Goal: Book appointment/travel/reservation

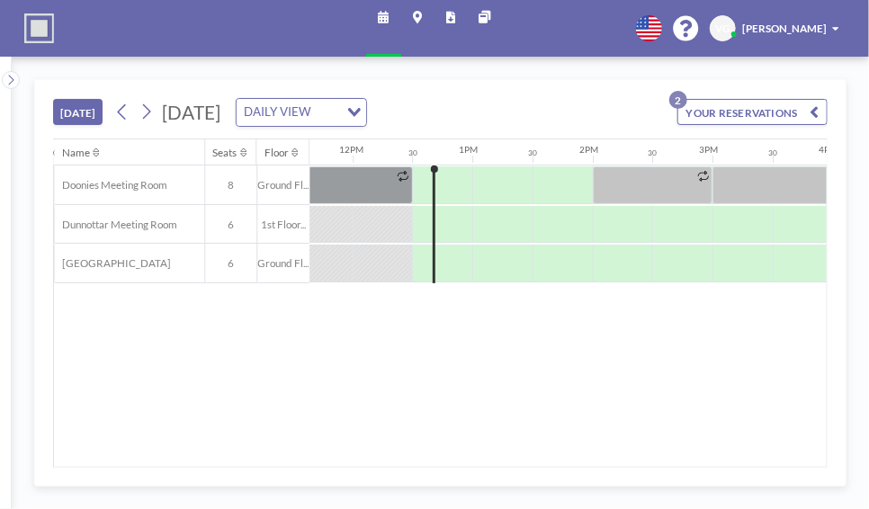
scroll to position [0, 1403]
click at [754, 105] on button "YOUR RESERVATIONS 2" at bounding box center [752, 112] width 150 height 26
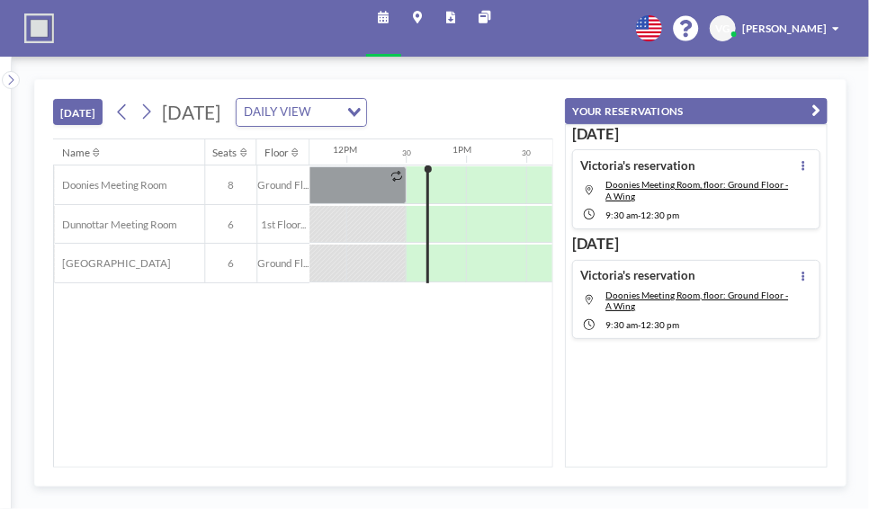
click at [552, 111] on div "[DATE] [DATE] DAILY VIEW Loading... YOUR RESERVATIONS 2" at bounding box center [302, 109] width 499 height 58
click at [605, 70] on div "[DATE] [DATE] DAILY VIEW Loading... Name Seats Floor 12AM 30 1AM 30 2AM 30 3AM …" at bounding box center [440, 283] width 857 height 452
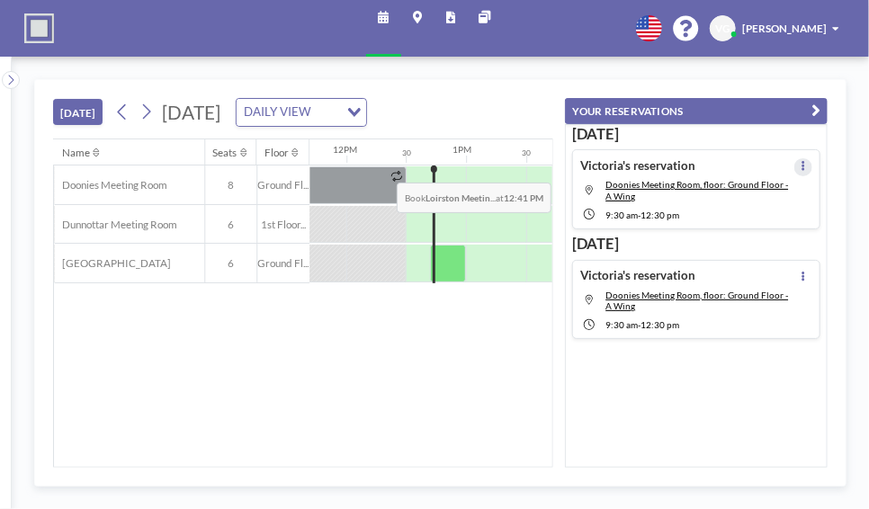
click at [801, 167] on icon at bounding box center [803, 167] width 4 height 12
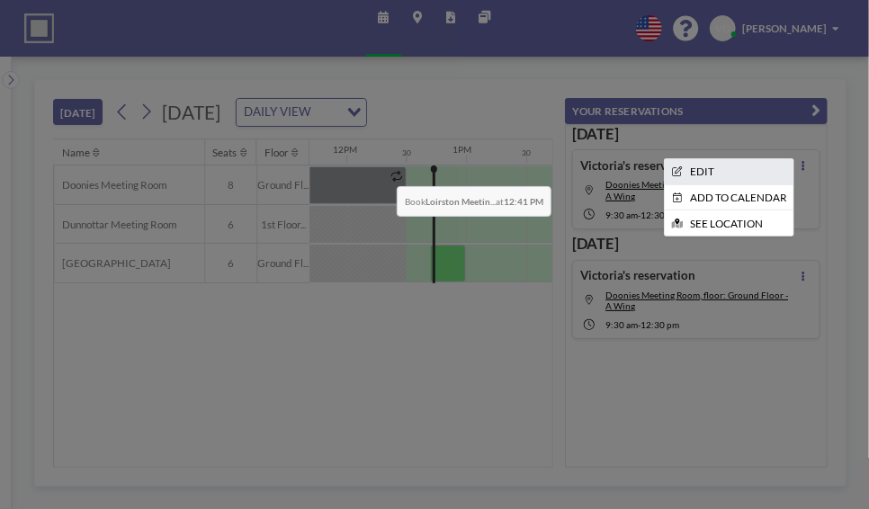
click at [741, 171] on li "EDIT" at bounding box center [729, 171] width 129 height 25
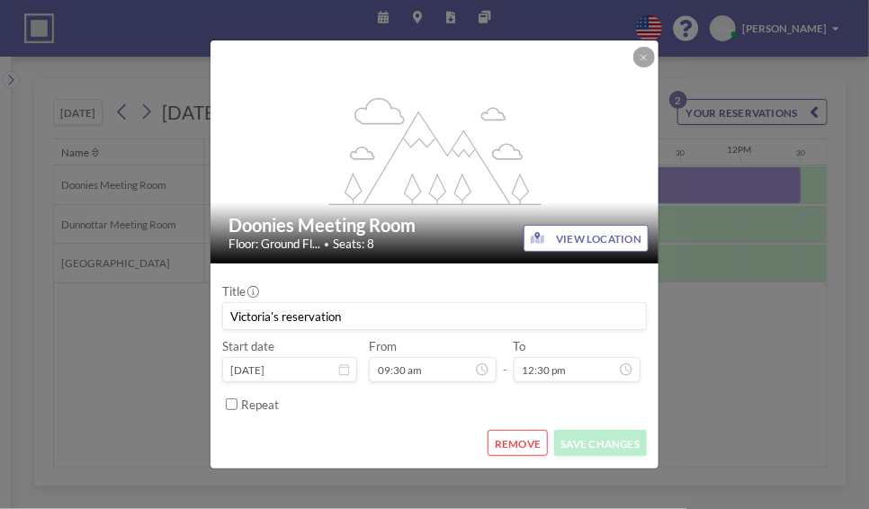
scroll to position [0, 1052]
click at [516, 435] on button "REMOVE" at bounding box center [518, 443] width 60 height 26
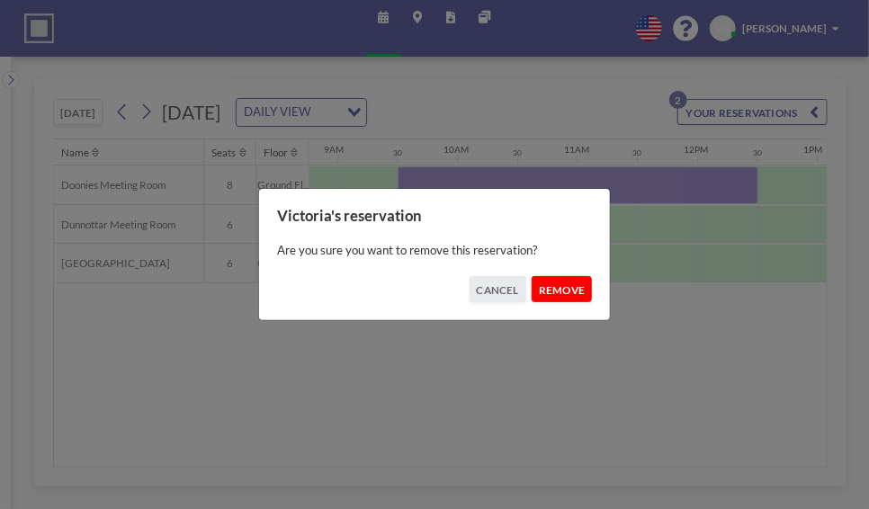
click at [571, 300] on button "REMOVE" at bounding box center [562, 289] width 60 height 26
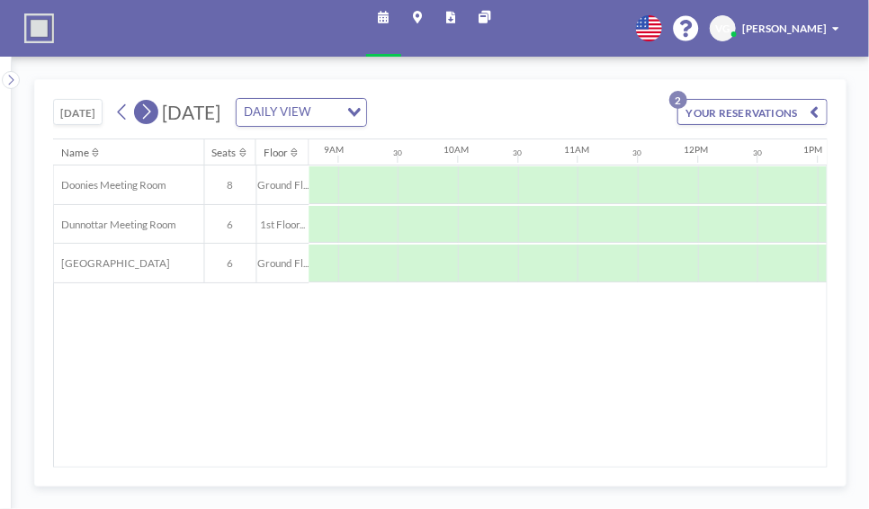
click at [147, 118] on icon at bounding box center [146, 112] width 14 height 22
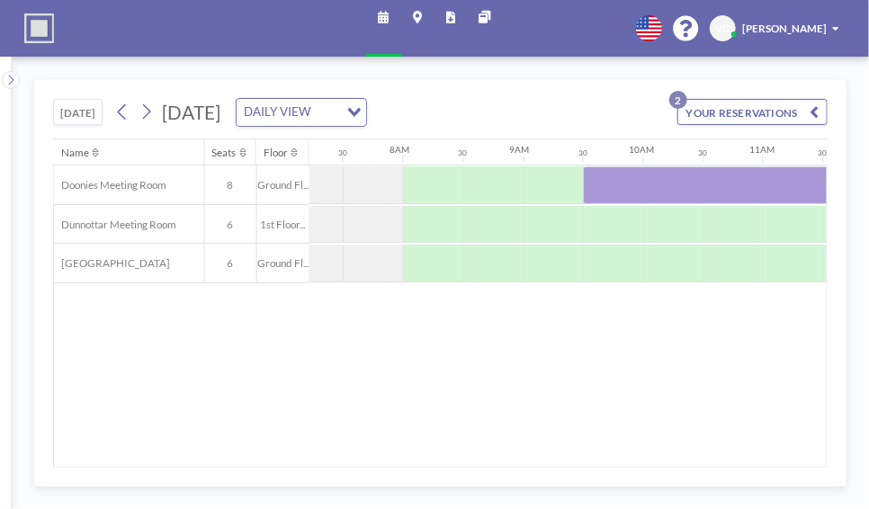
scroll to position [0, 876]
click at [83, 109] on button "[DATE]" at bounding box center [77, 112] width 49 height 26
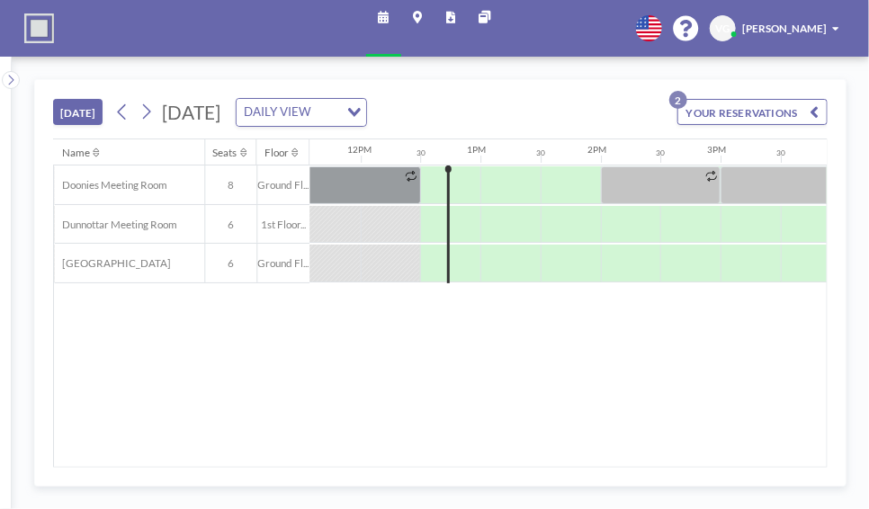
scroll to position [0, 1403]
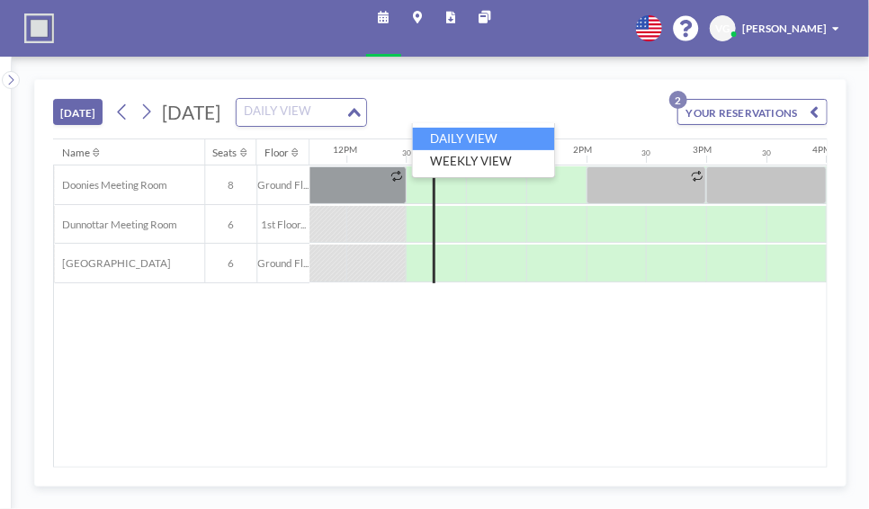
click at [361, 109] on icon "Search for option" at bounding box center [354, 112] width 13 height 9
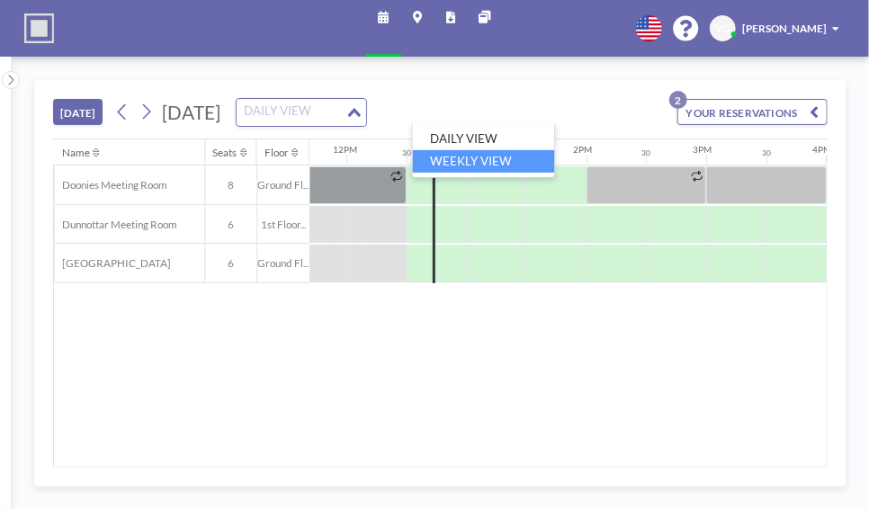
click at [517, 158] on li "WEEKLY VIEW" at bounding box center [484, 161] width 142 height 22
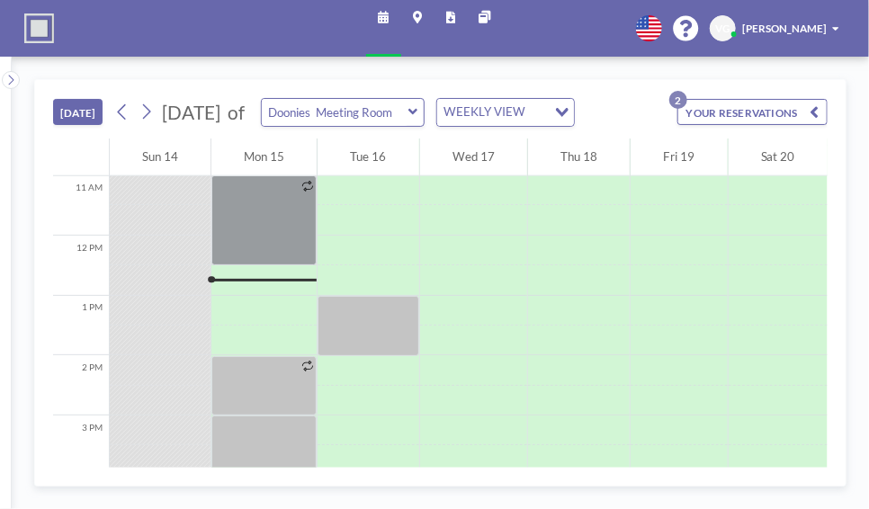
scroll to position [702, 0]
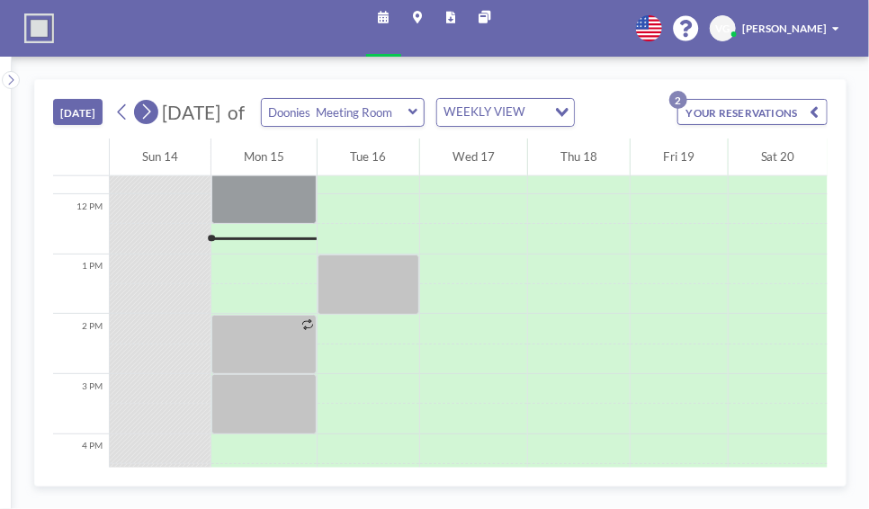
click at [144, 112] on icon at bounding box center [146, 112] width 14 height 22
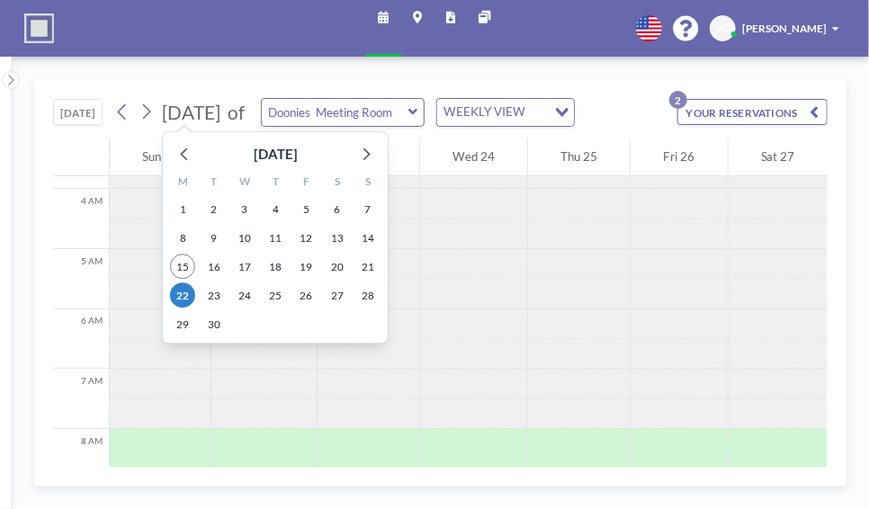
click at [220, 110] on span "[DATE]" at bounding box center [191, 112] width 58 height 22
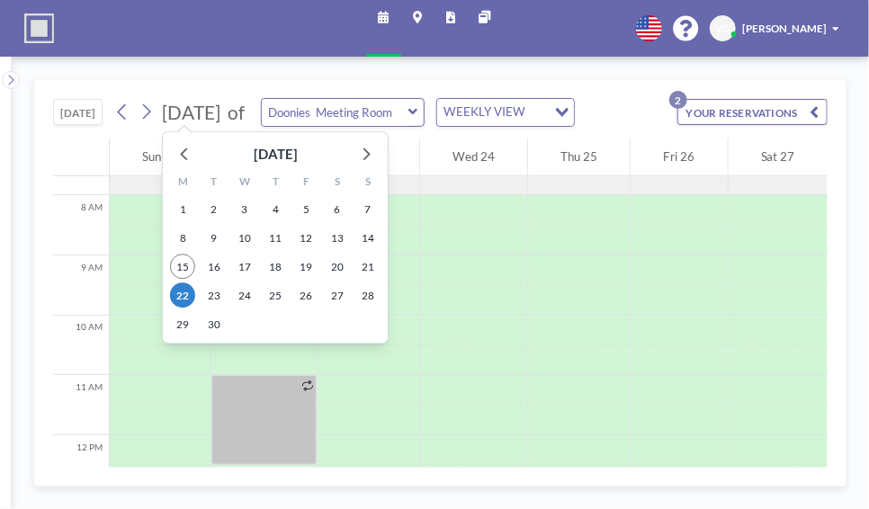
scroll to position [468, 0]
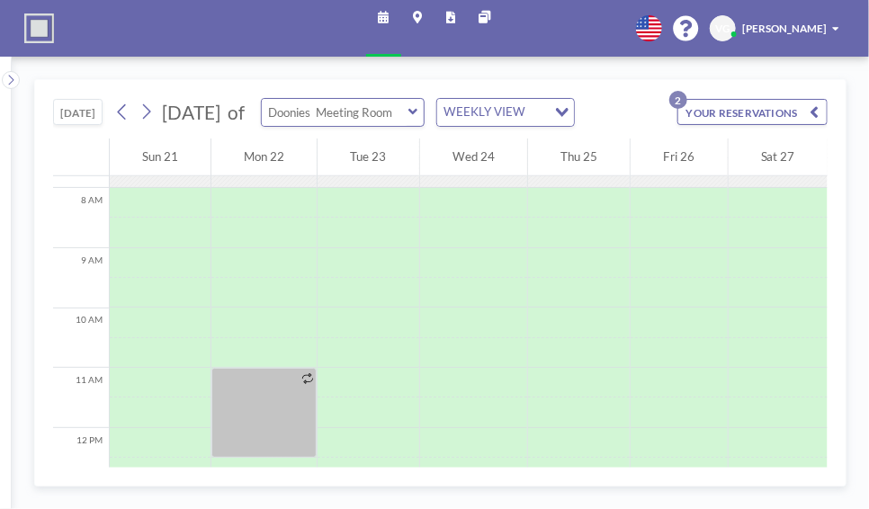
click at [408, 105] on input "text" at bounding box center [335, 112] width 147 height 27
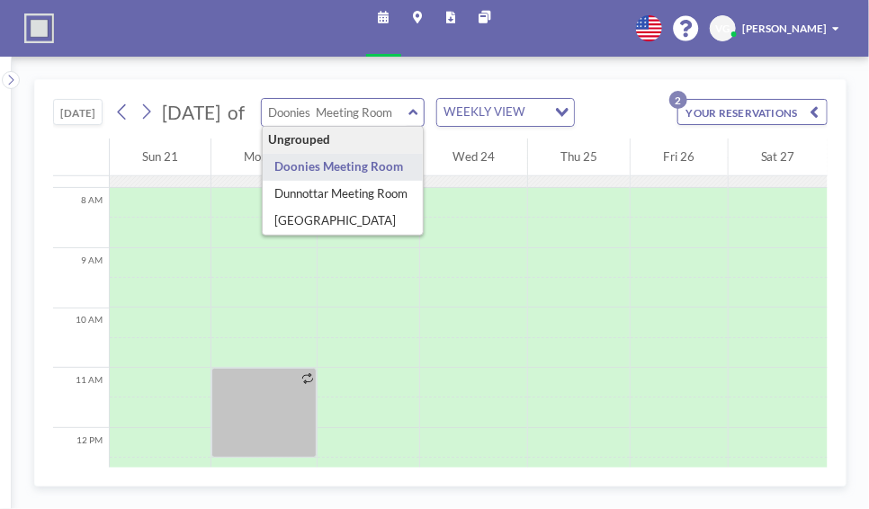
type input "Doonies Meeting Room"
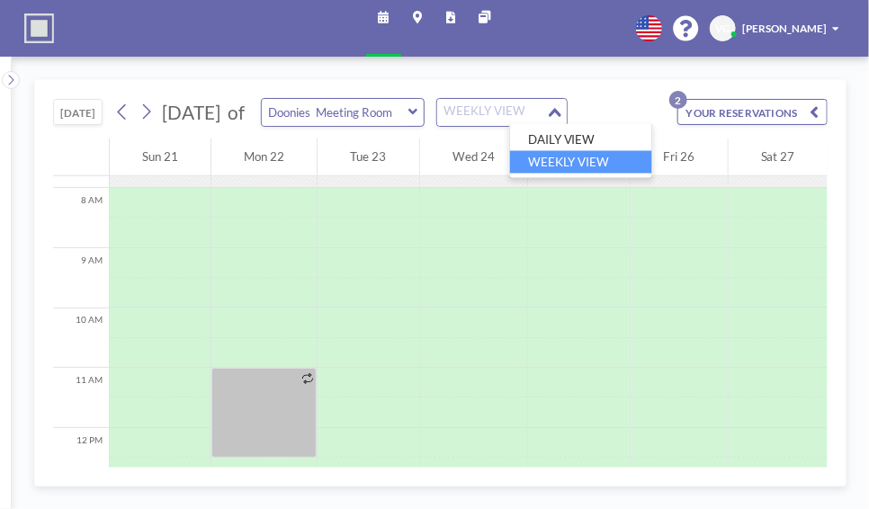
click at [561, 112] on icon "Search for option" at bounding box center [555, 112] width 13 height 9
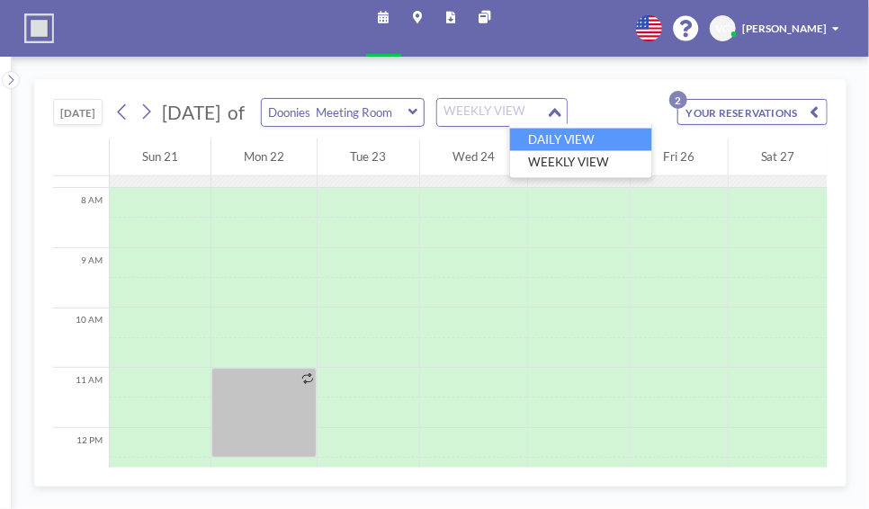
click at [615, 140] on li "DAILY VIEW" at bounding box center [581, 140] width 142 height 22
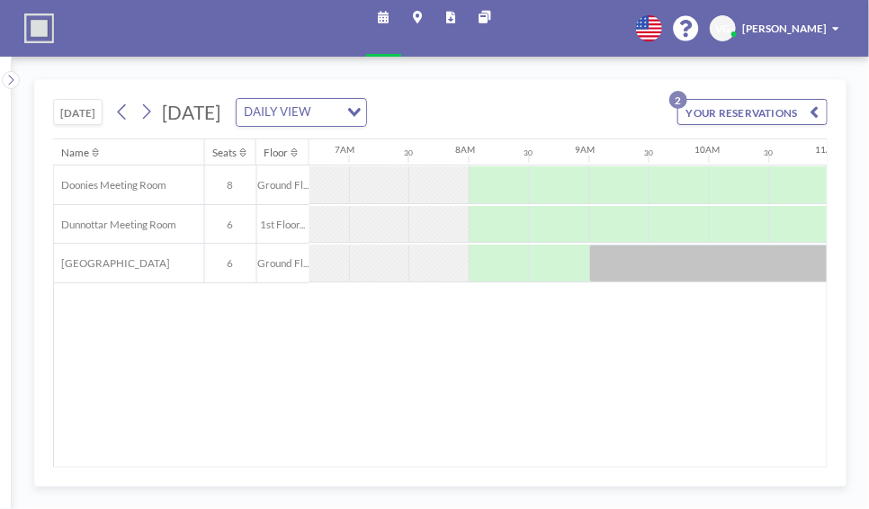
scroll to position [0, 876]
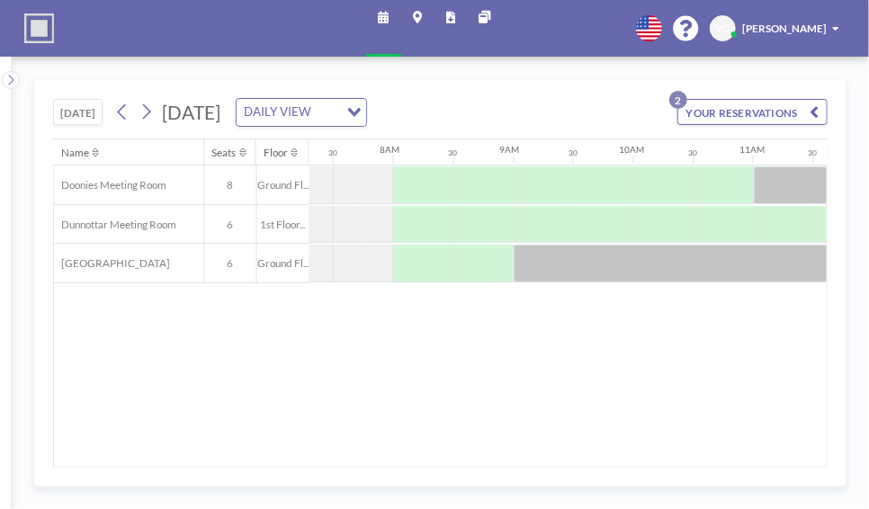
click at [220, 103] on span "[DATE]" at bounding box center [191, 112] width 58 height 22
click at [198, 107] on span "[DATE]" at bounding box center [191, 112] width 58 height 22
click at [220, 113] on span "[DATE]" at bounding box center [191, 112] width 58 height 22
click at [220, 103] on span "[DATE]" at bounding box center [191, 112] width 58 height 22
click at [220, 115] on span "[DATE]" at bounding box center [191, 112] width 58 height 22
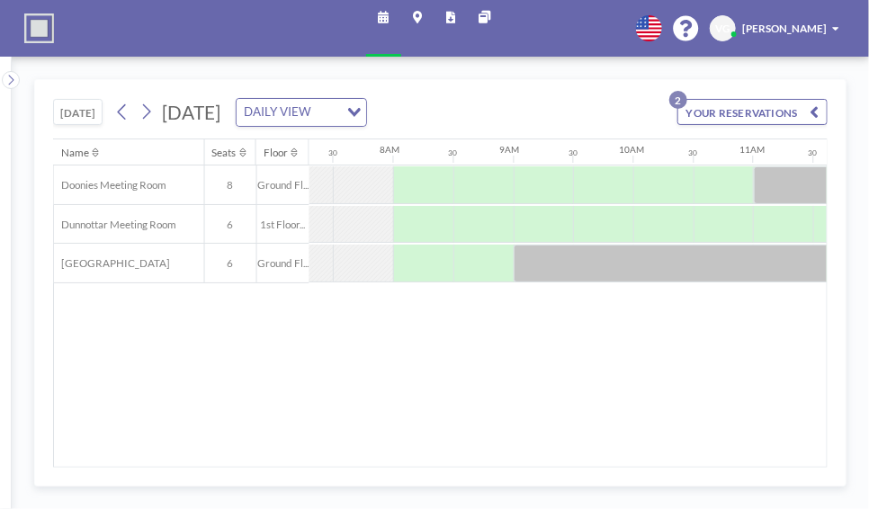
click at [144, 116] on icon at bounding box center [147, 111] width 8 height 15
click at [148, 113] on icon at bounding box center [147, 111] width 8 height 15
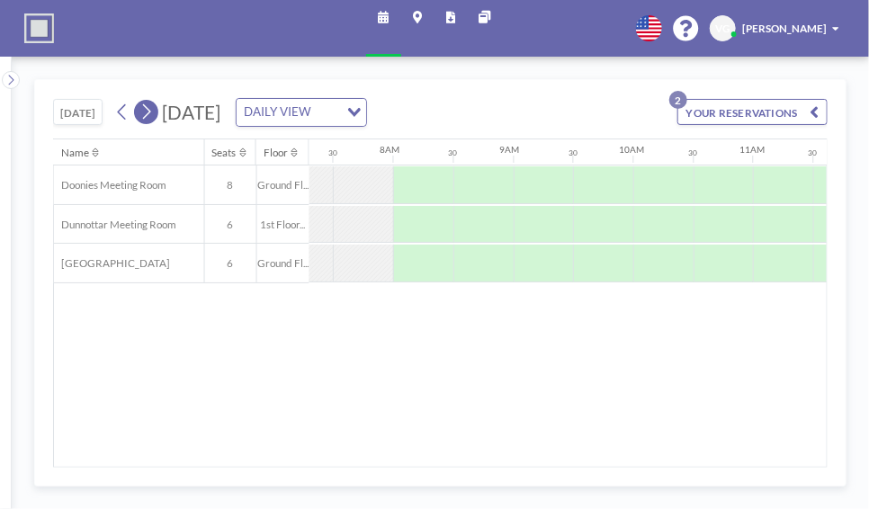
click at [145, 112] on icon at bounding box center [146, 112] width 14 height 22
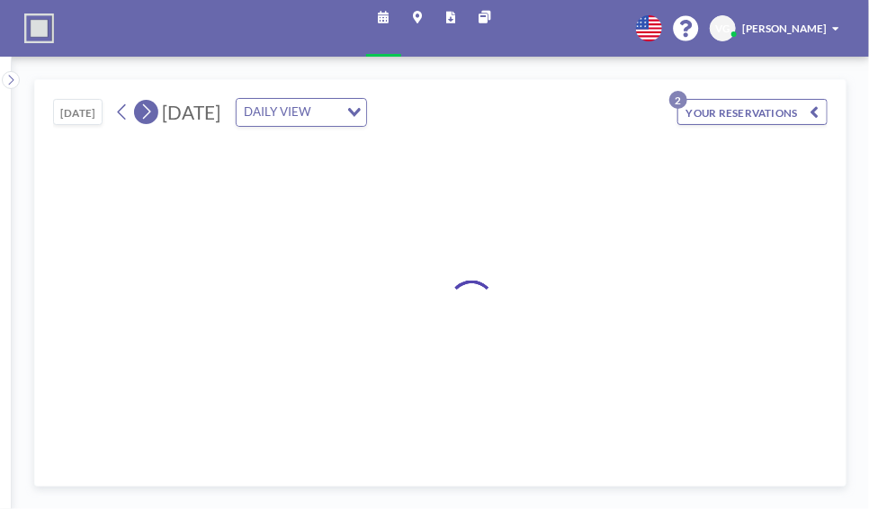
click at [145, 112] on icon at bounding box center [146, 112] width 14 height 22
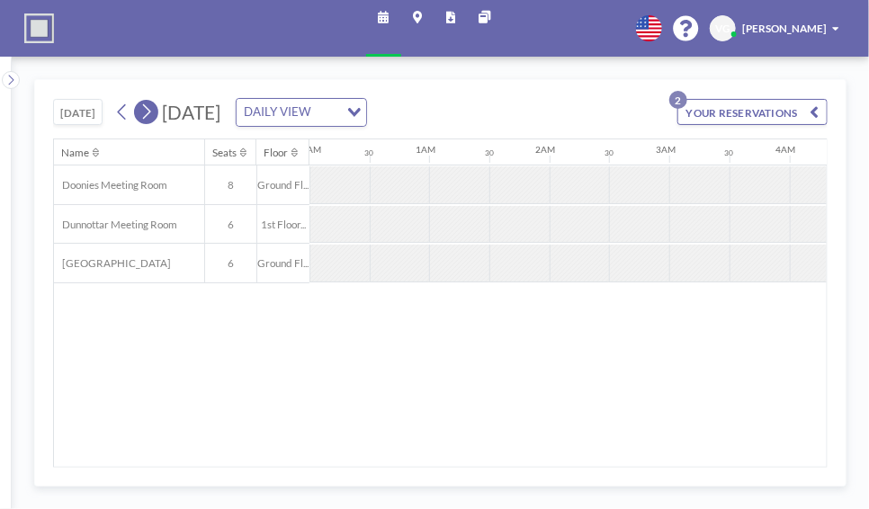
click at [145, 112] on icon at bounding box center [146, 112] width 14 height 22
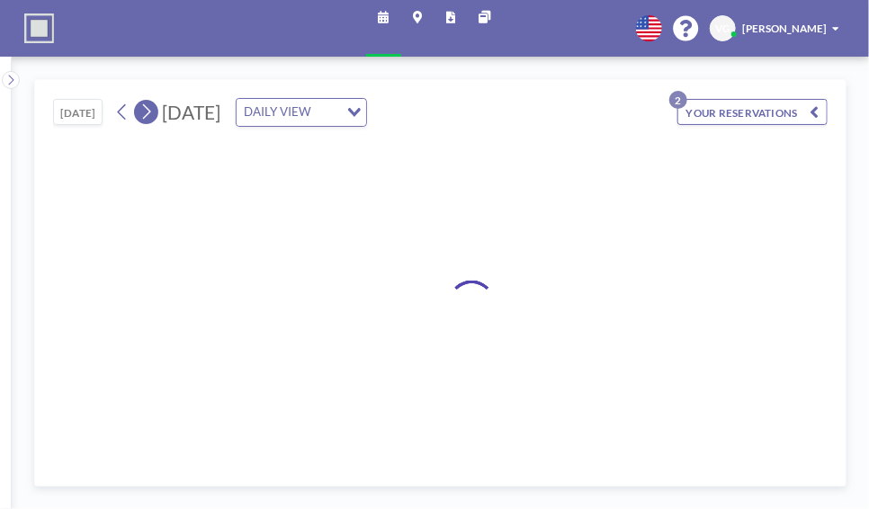
click at [145, 112] on icon at bounding box center [146, 112] width 14 height 22
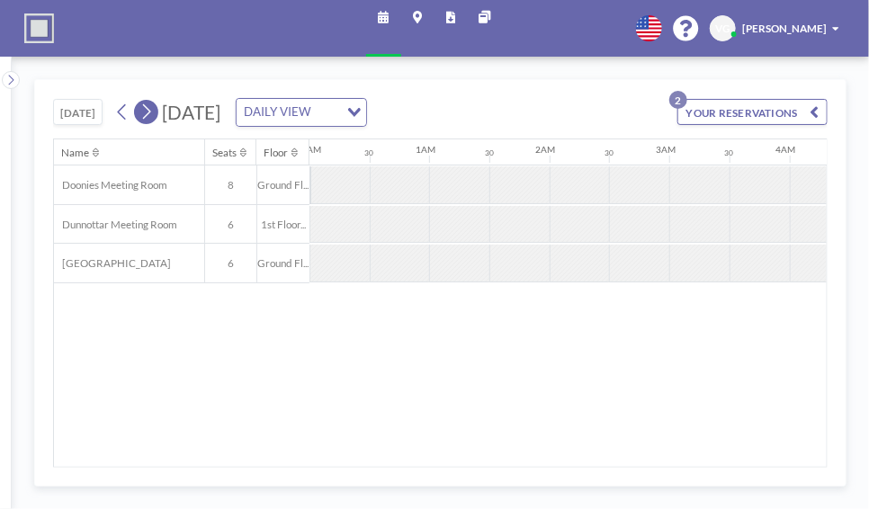
click at [145, 112] on icon at bounding box center [146, 112] width 14 height 22
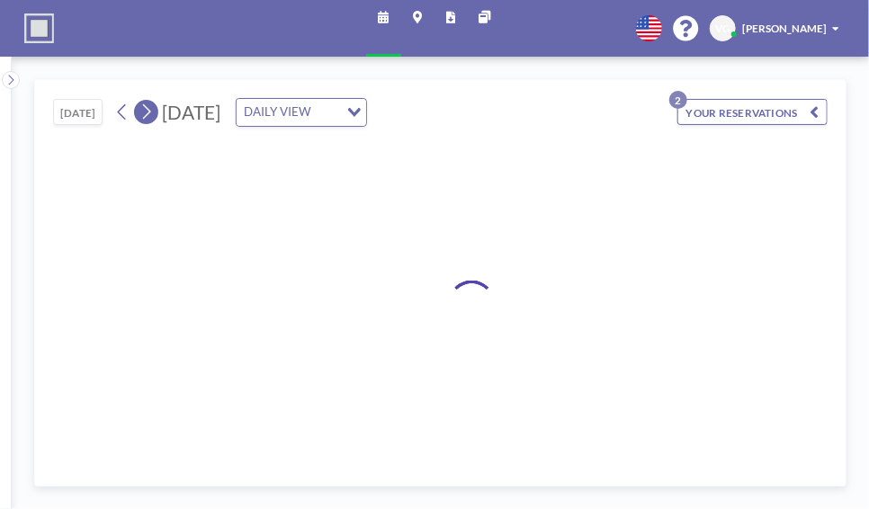
click at [145, 112] on icon at bounding box center [146, 112] width 14 height 22
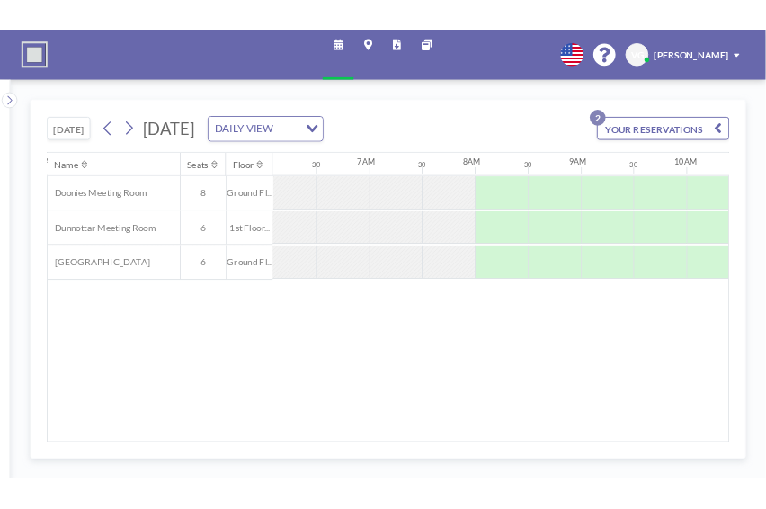
scroll to position [0, 876]
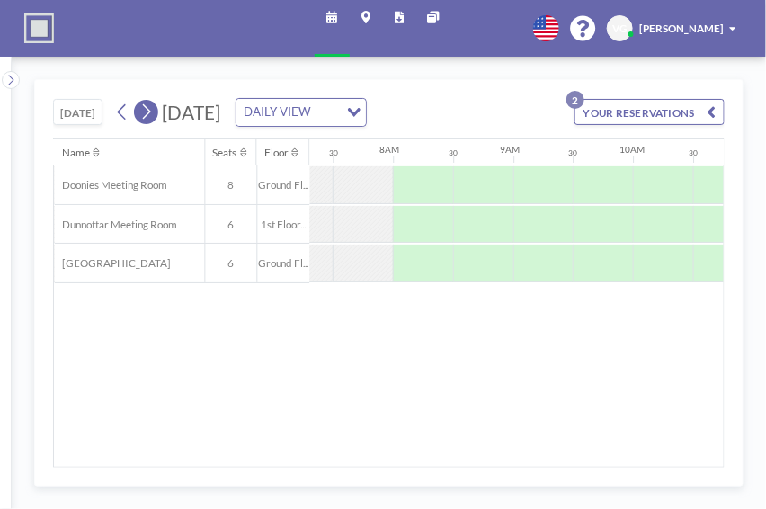
click at [145, 110] on icon at bounding box center [146, 112] width 14 height 22
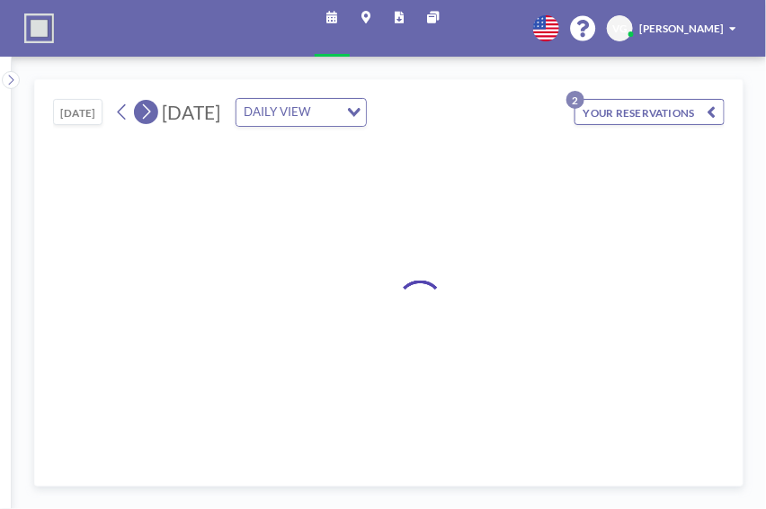
click at [145, 110] on icon at bounding box center [146, 112] width 14 height 22
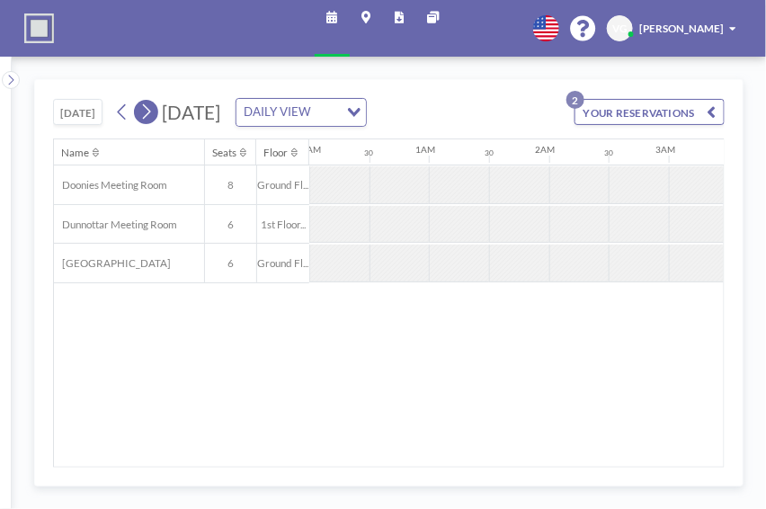
scroll to position [0, 0]
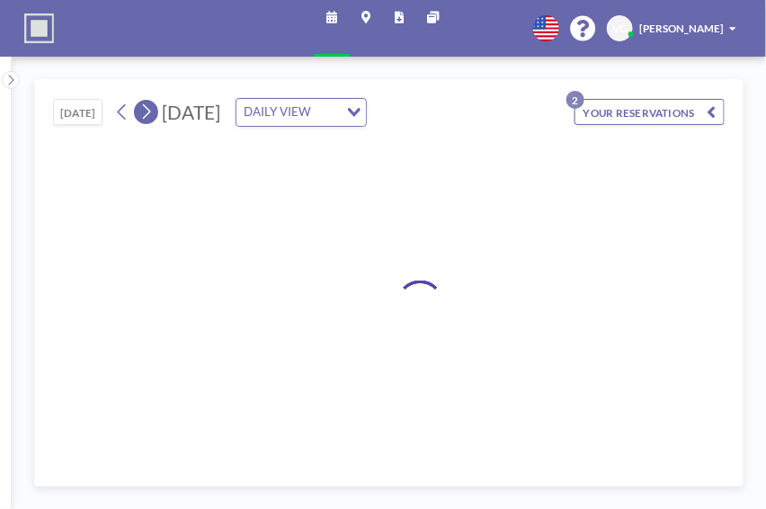
click at [145, 110] on icon at bounding box center [146, 112] width 14 height 22
click at [144, 110] on icon at bounding box center [146, 112] width 14 height 22
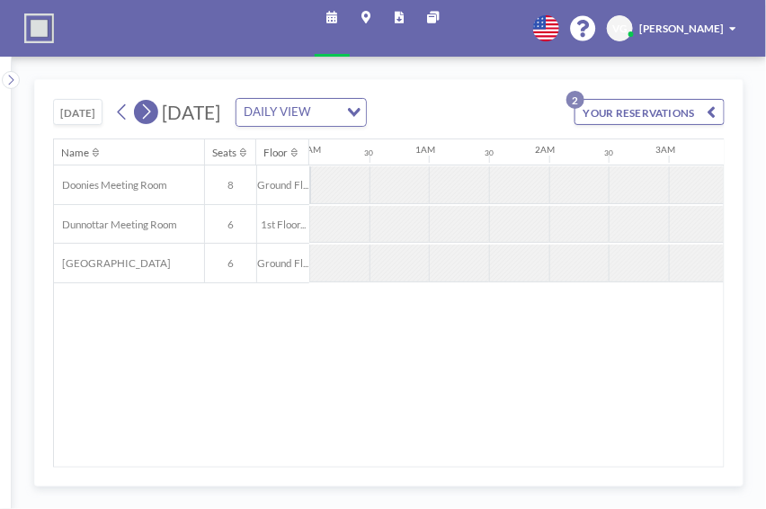
click at [144, 110] on icon at bounding box center [146, 112] width 14 height 22
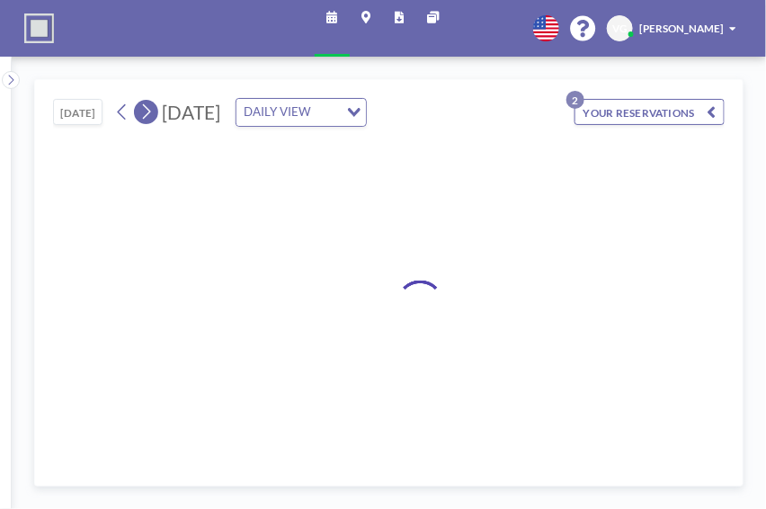
click at [144, 110] on icon at bounding box center [146, 112] width 14 height 22
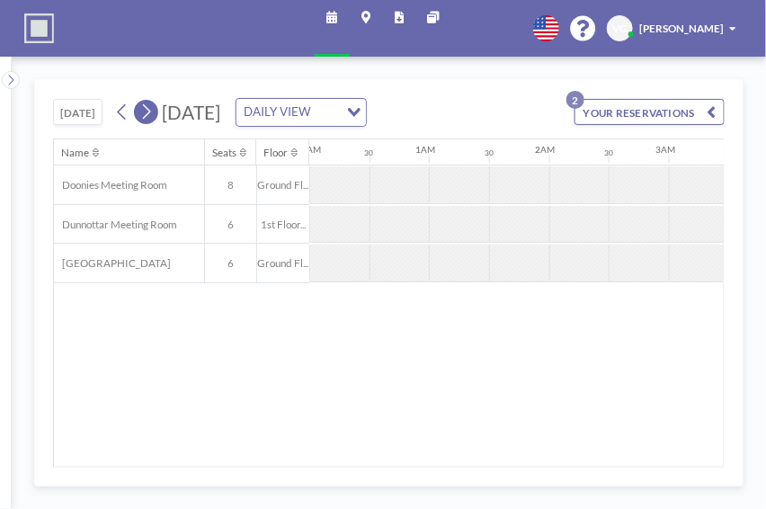
click at [144, 110] on icon at bounding box center [146, 112] width 14 height 22
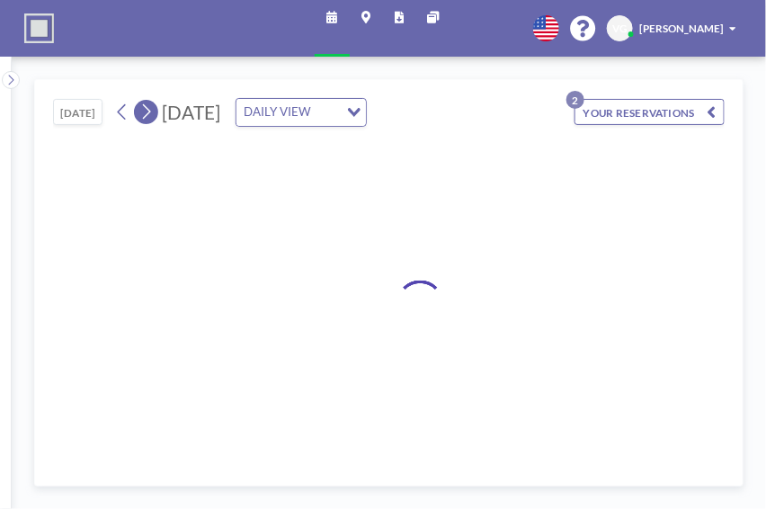
click at [144, 110] on icon at bounding box center [146, 112] width 14 height 22
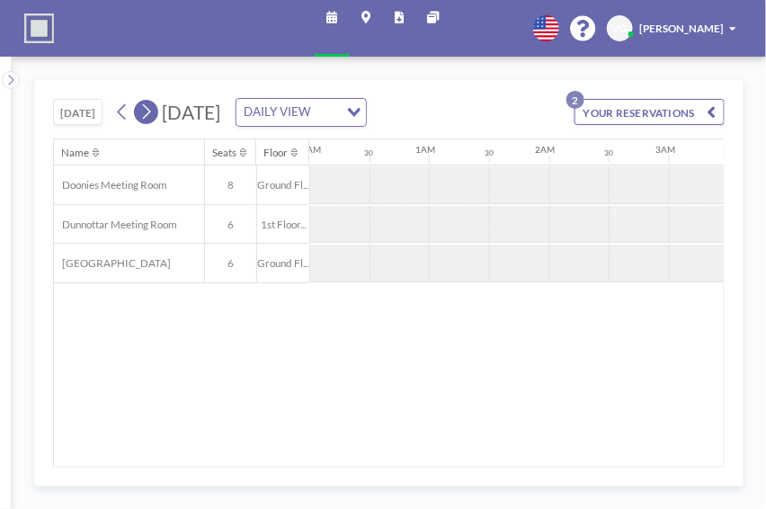
click at [144, 110] on icon at bounding box center [146, 112] width 14 height 22
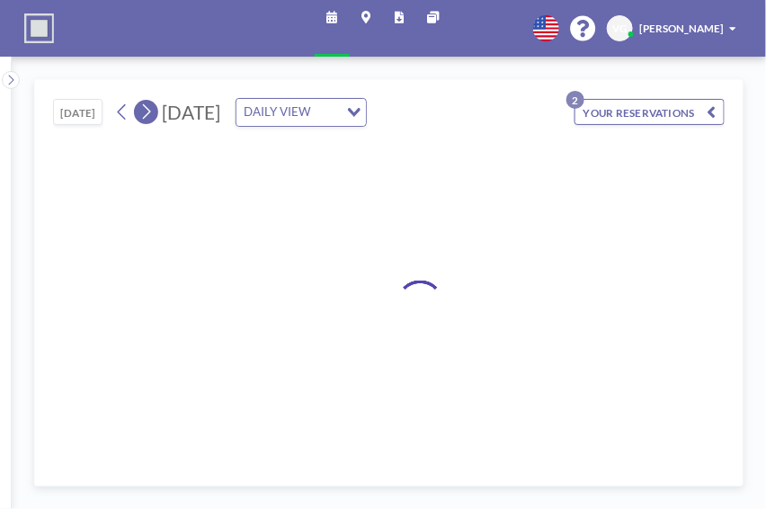
click at [144, 110] on icon at bounding box center [146, 112] width 14 height 22
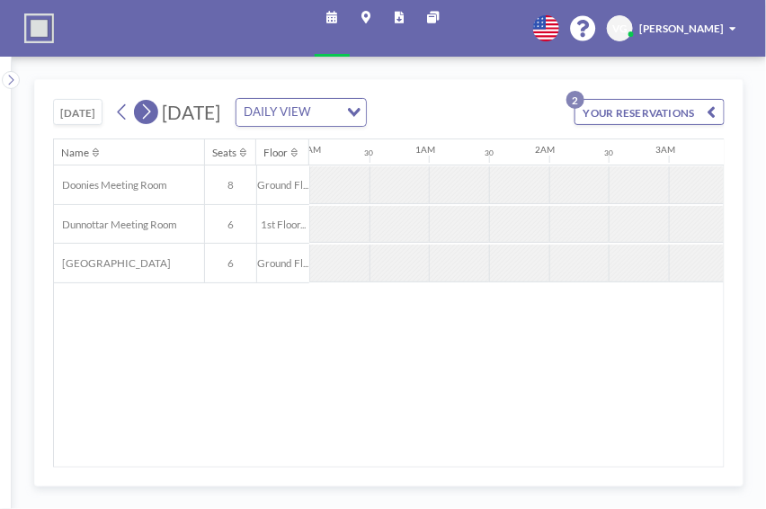
scroll to position [0, 144]
click at [144, 110] on icon at bounding box center [146, 112] width 14 height 22
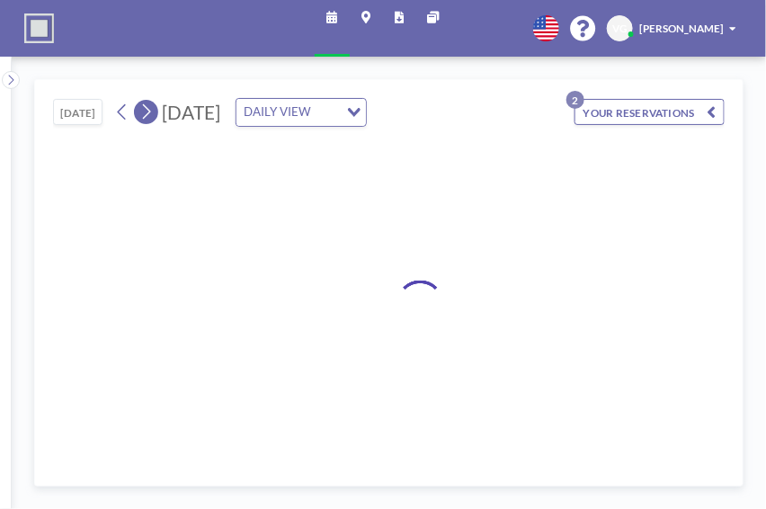
click at [144, 110] on icon at bounding box center [146, 112] width 14 height 22
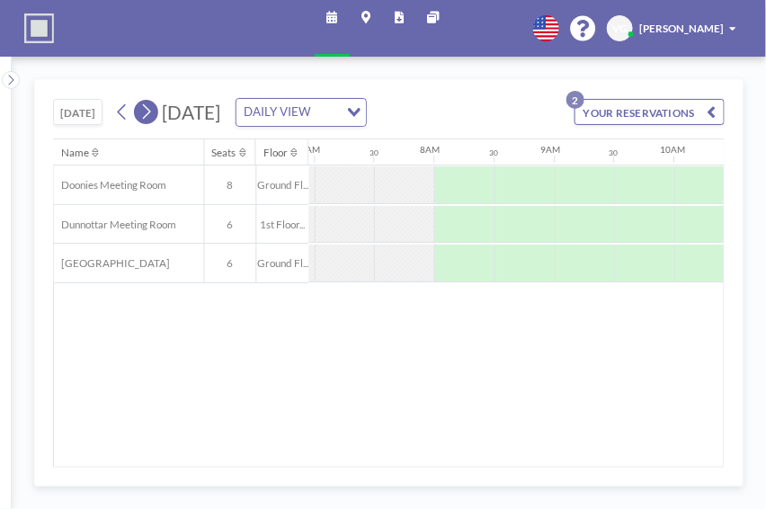
scroll to position [0, 876]
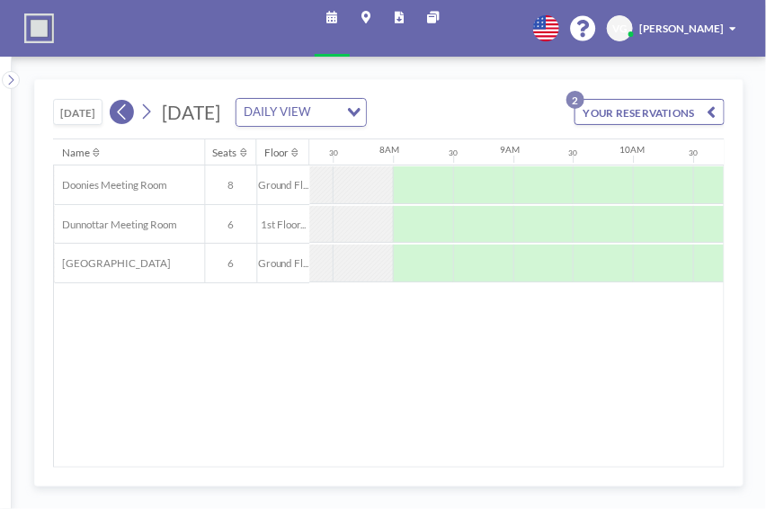
click at [116, 112] on icon at bounding box center [122, 112] width 14 height 22
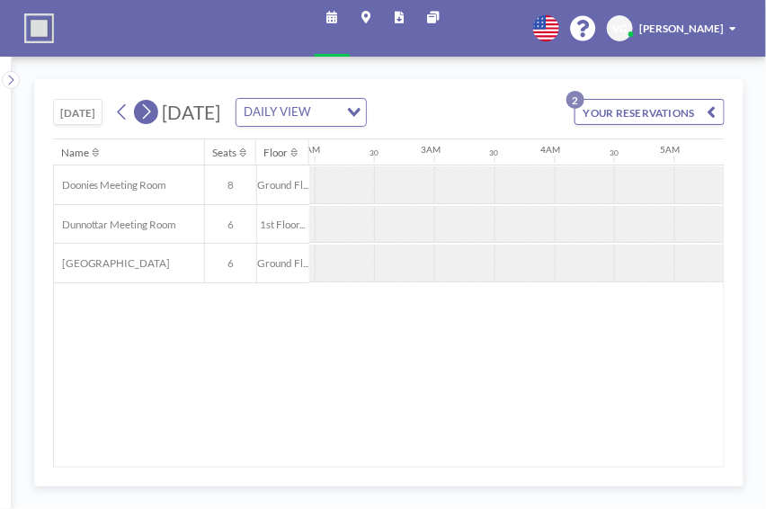
click at [140, 111] on icon at bounding box center [146, 112] width 14 height 22
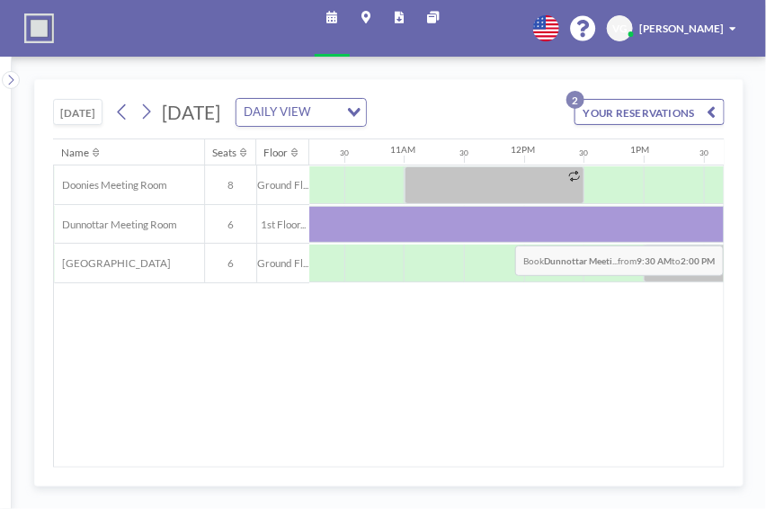
scroll to position [0, 1270]
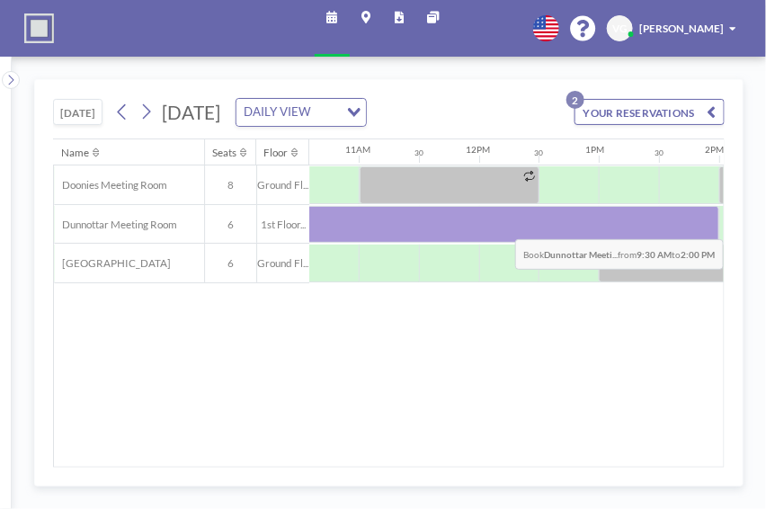
drag, startPoint x: 435, startPoint y: 229, endPoint x: 712, endPoint y: 224, distance: 277.1
click at [712, 224] on div at bounding box center [449, 225] width 540 height 38
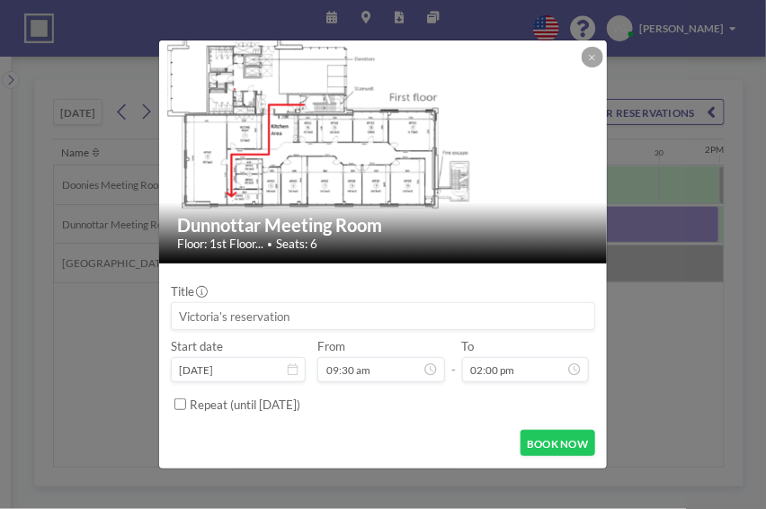
scroll to position [87, 0]
click at [558, 454] on button "BOOK NOW" at bounding box center [558, 443] width 75 height 26
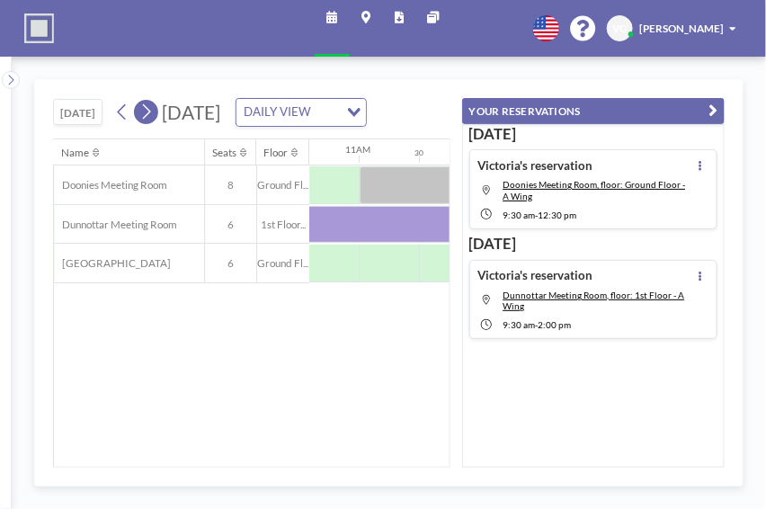
click at [147, 123] on icon at bounding box center [146, 112] width 14 height 22
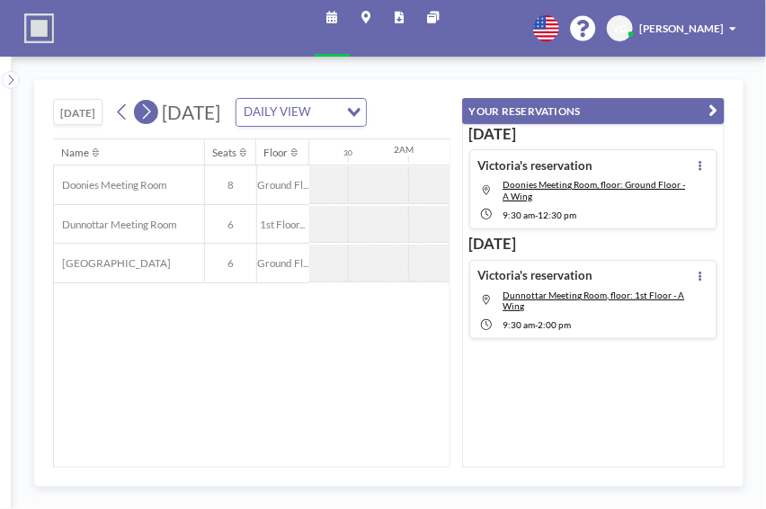
click at [147, 123] on icon at bounding box center [146, 112] width 14 height 22
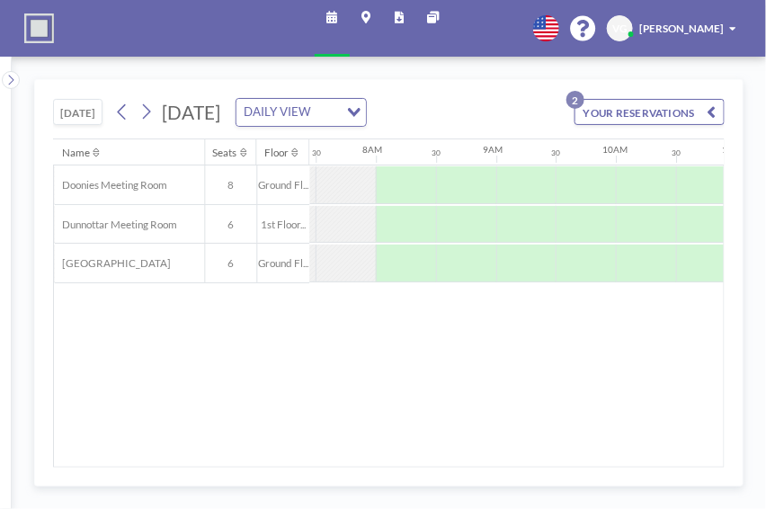
scroll to position [0, 909]
